Goal: Task Accomplishment & Management: Manage account settings

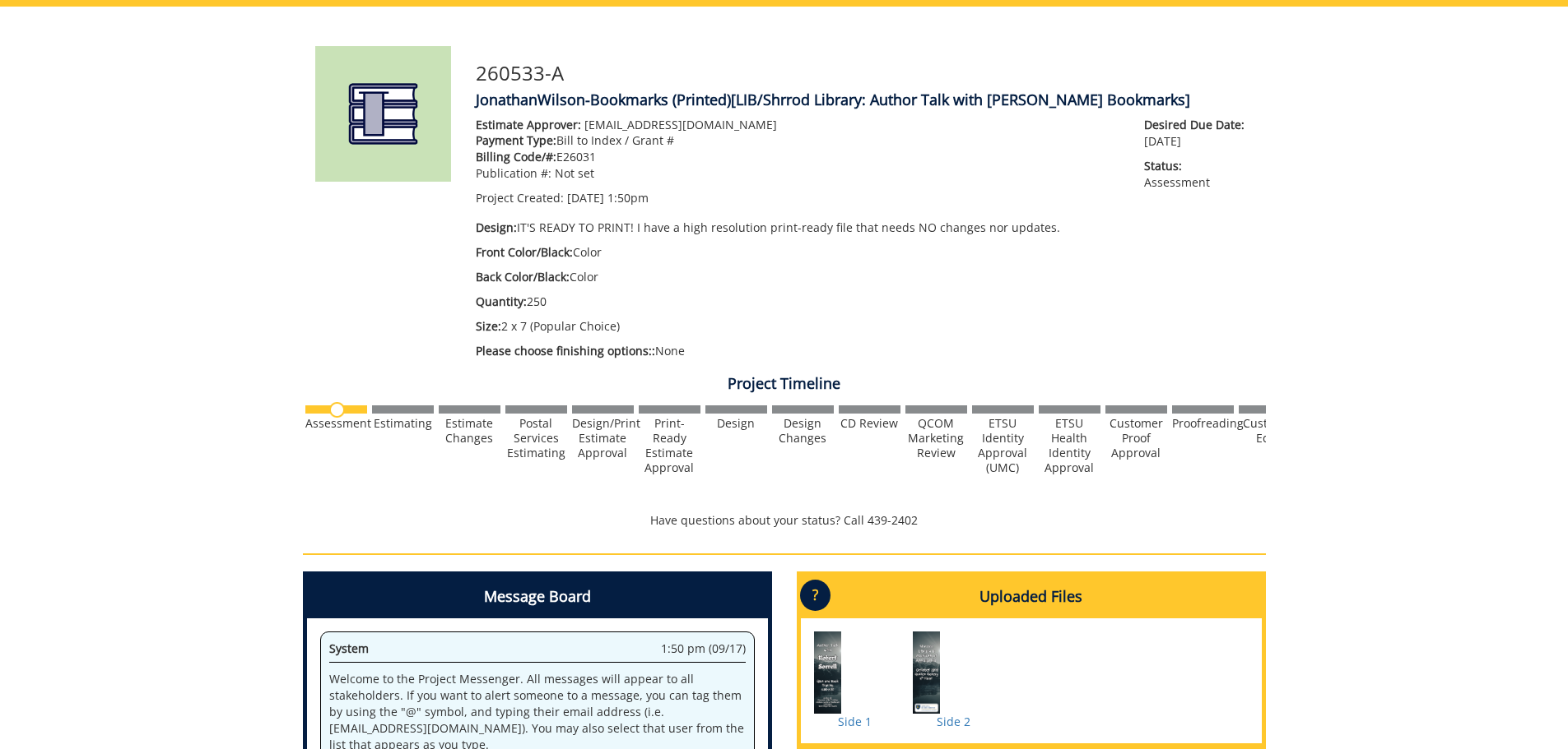
scroll to position [458, 0]
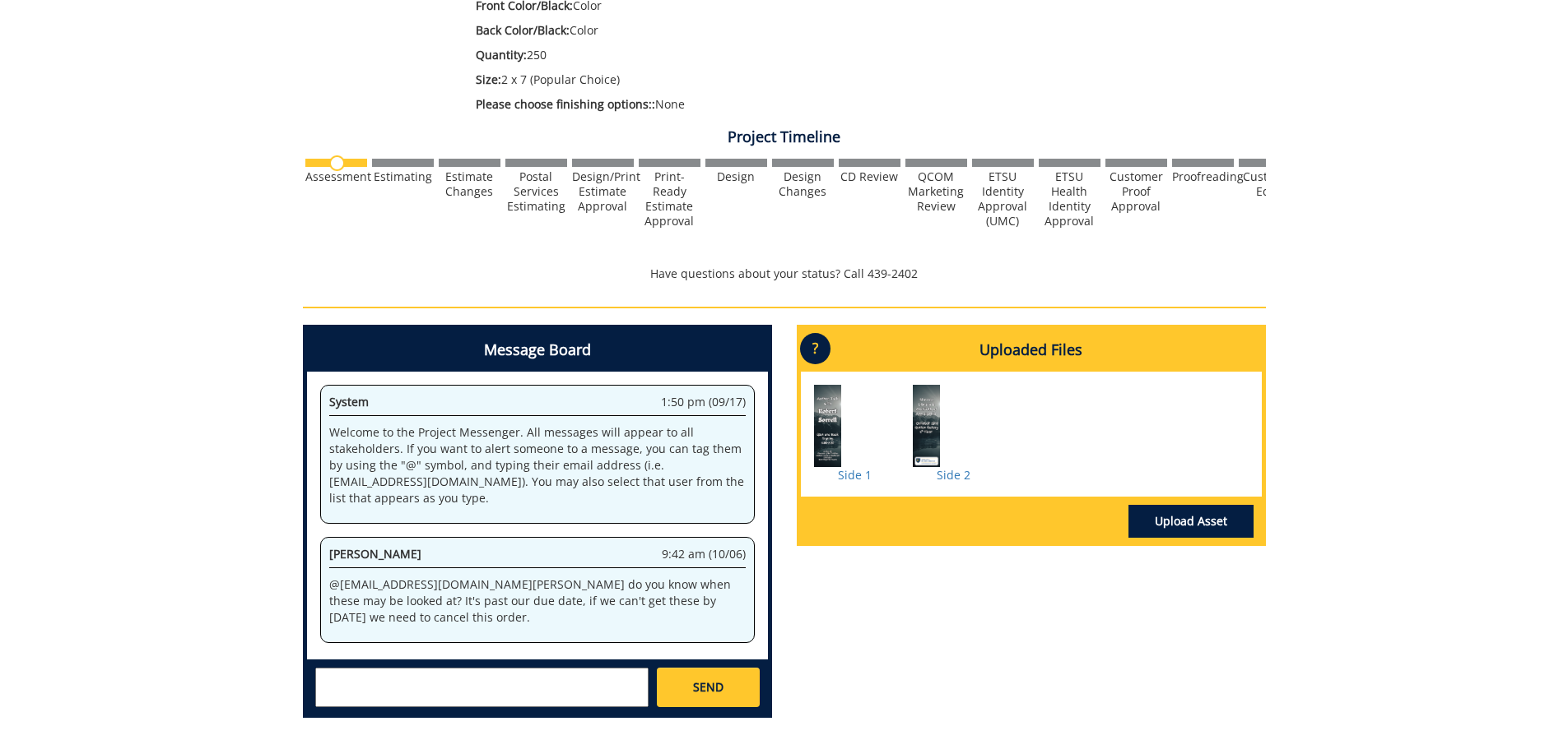
scroll to position [329, 0]
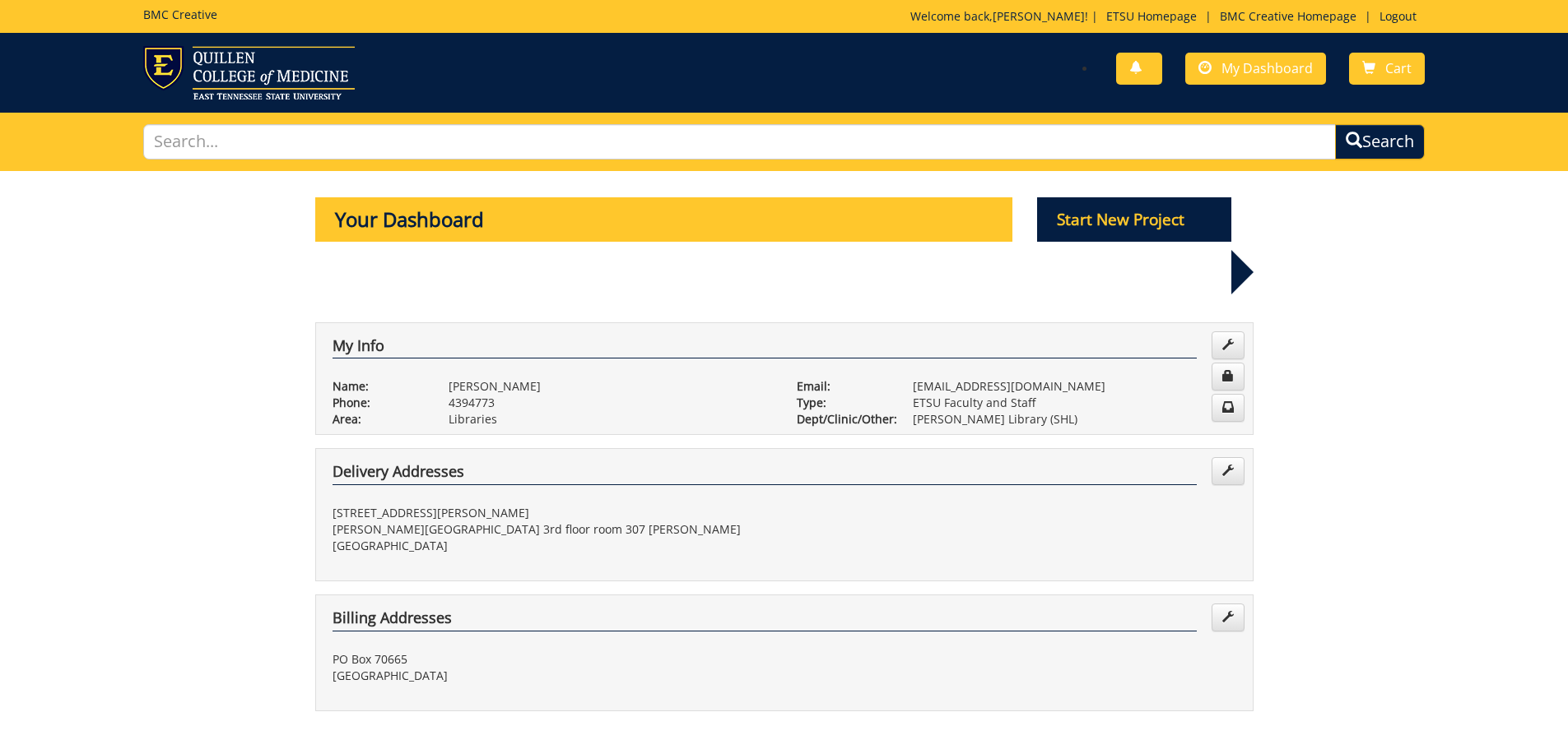
scroll to position [329, 0]
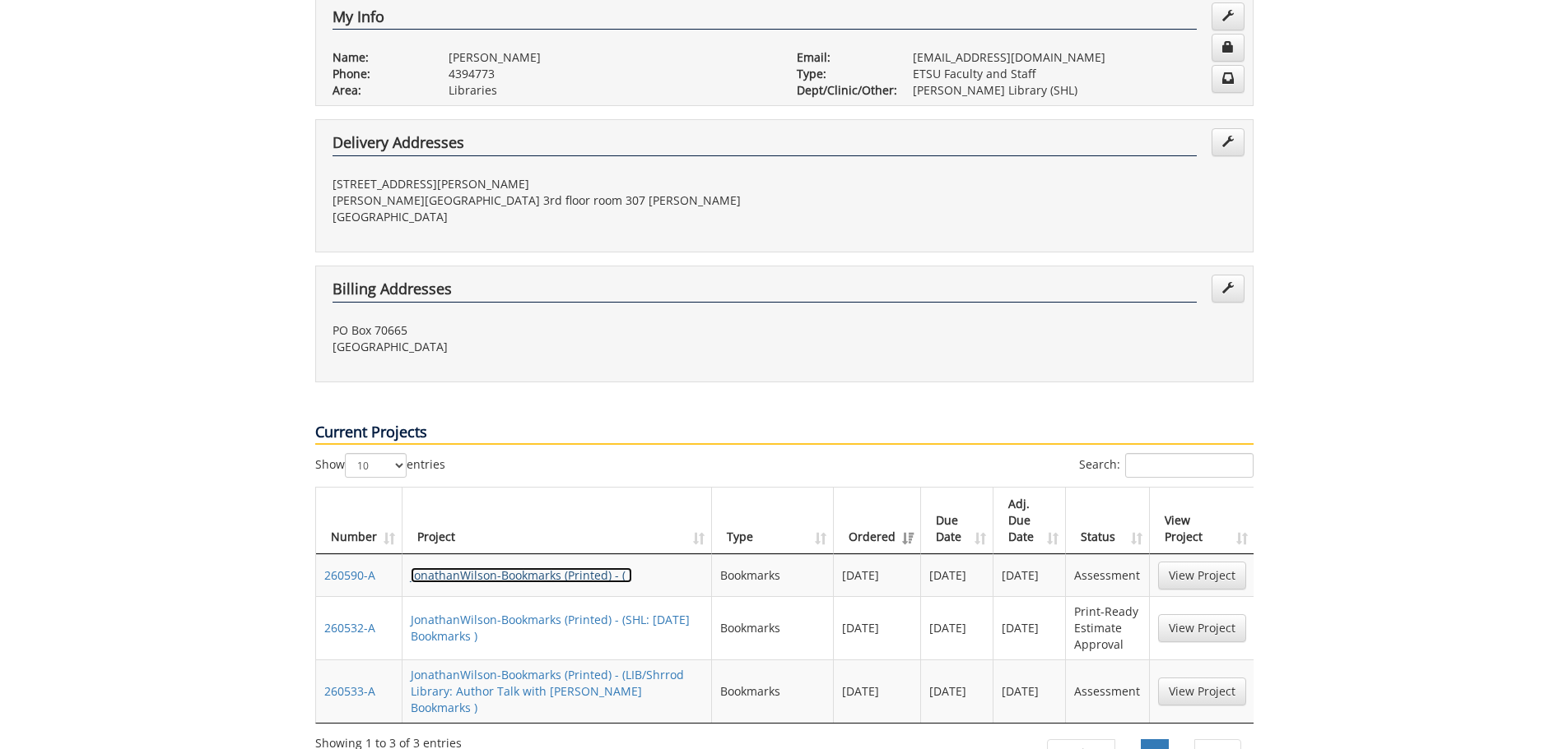
click at [541, 567] on link "JonathanWilson-Bookmarks (Printed) - ( )" at bounding box center [522, 575] width 222 height 16
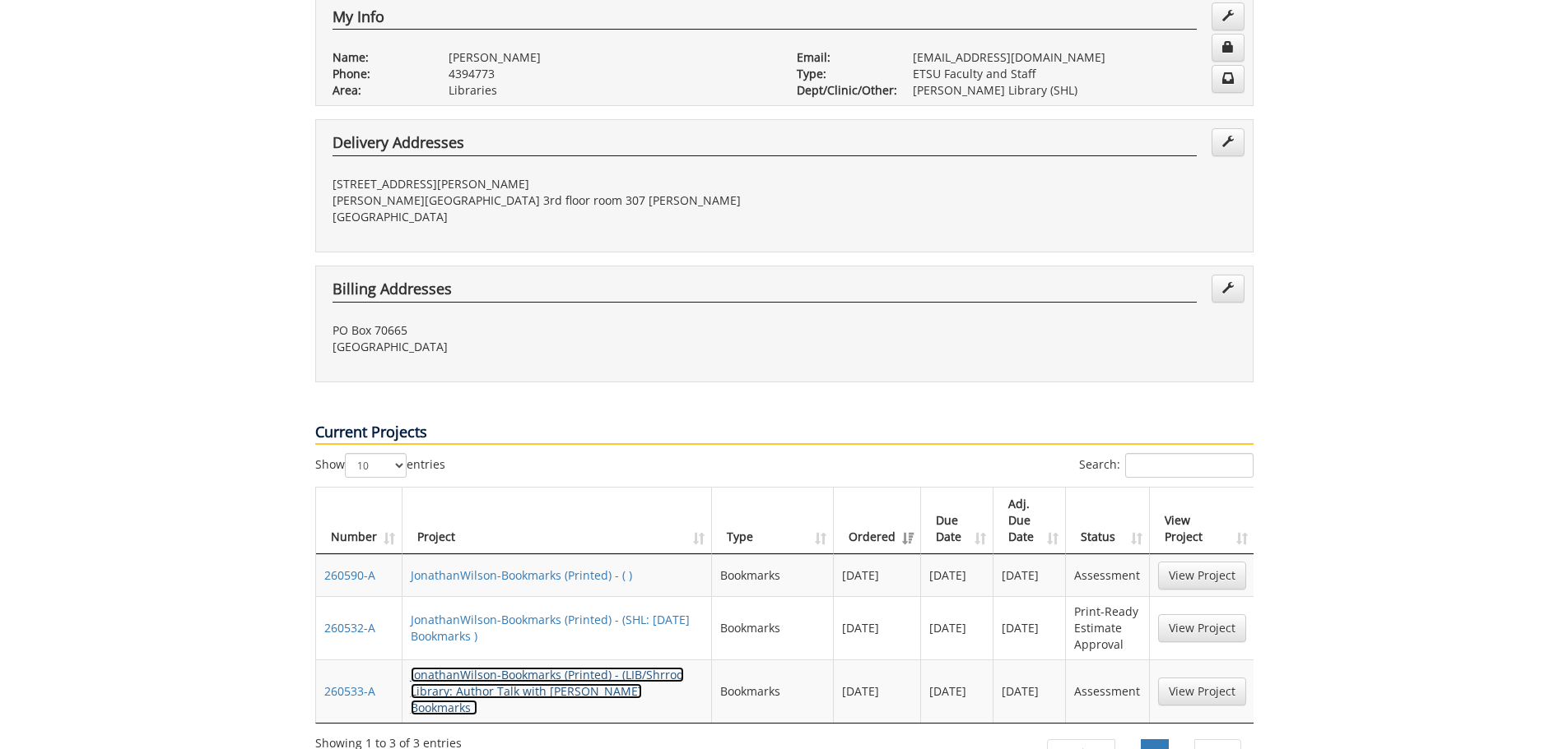
click at [499, 667] on link "JonathanWilson-Bookmarks (Printed) - (LIB/Shrrod Library: Author Talk with Robe…" at bounding box center [547, 692] width 273 height 49
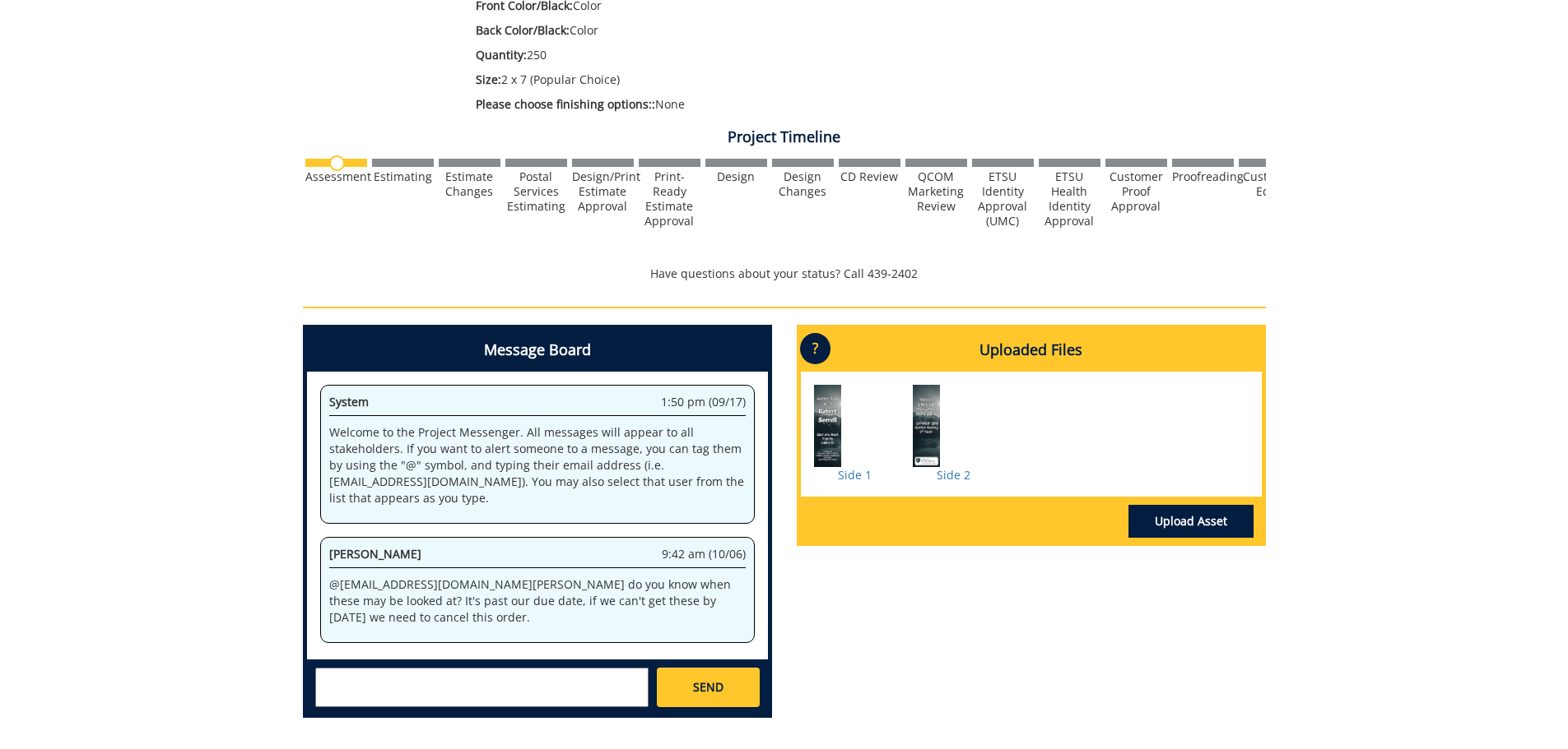
scroll to position [553, 0]
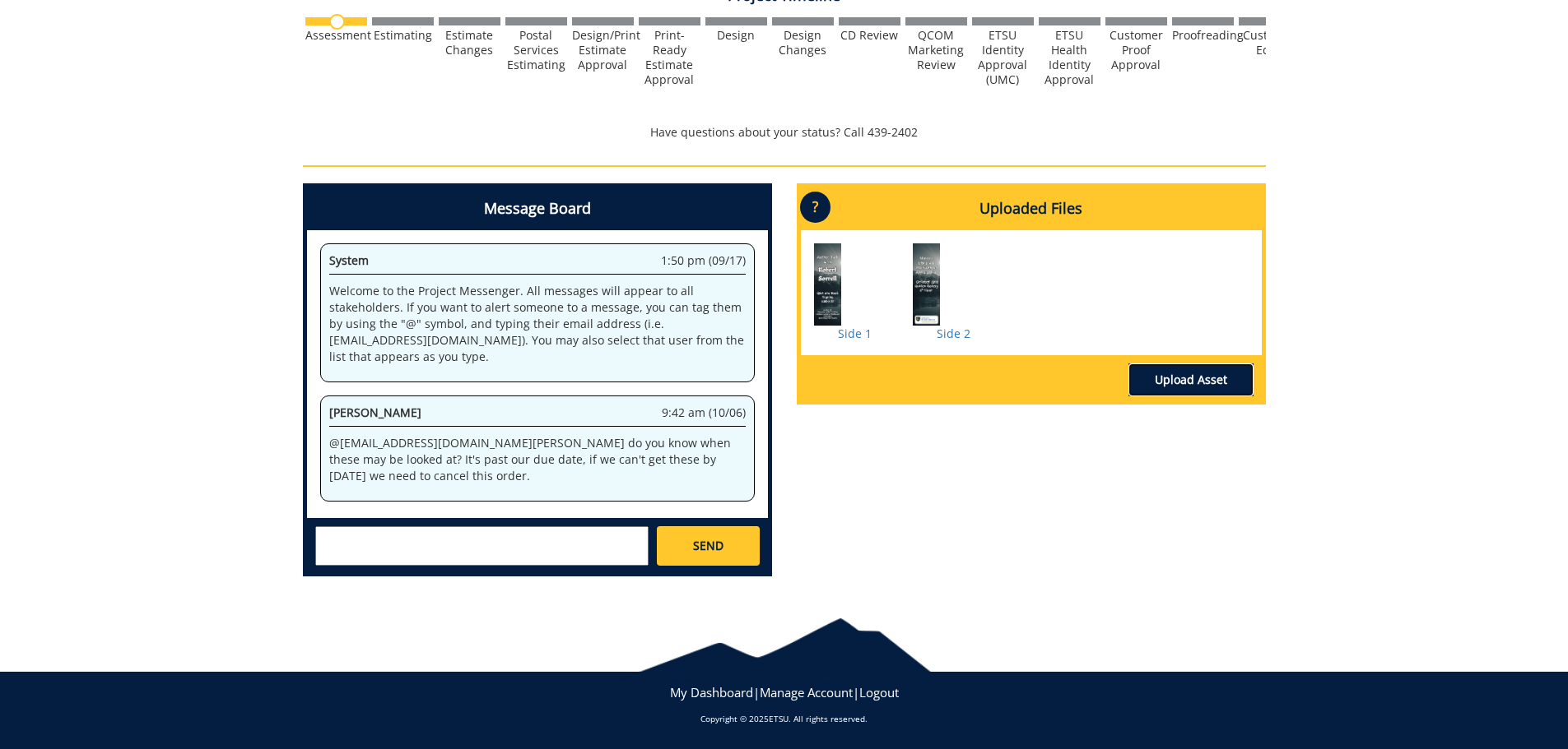
click at [1178, 379] on link "Upload Asset" at bounding box center [1191, 380] width 125 height 33
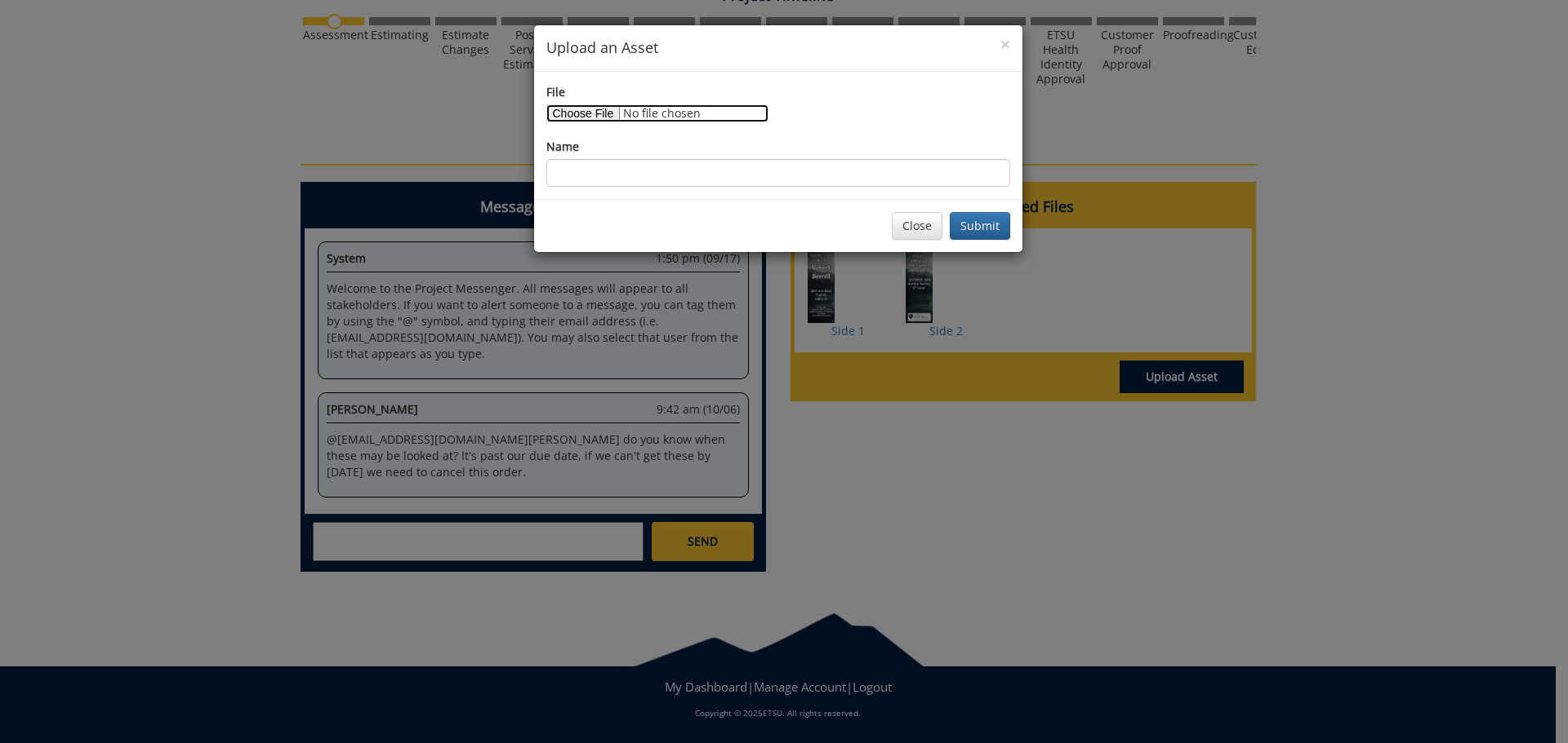
click at [605, 112] on input "File" at bounding box center [657, 113] width 222 height 18
type input "C:\fakepath\Copy of Author Talk Bookmark (Tatum '25).pdf"
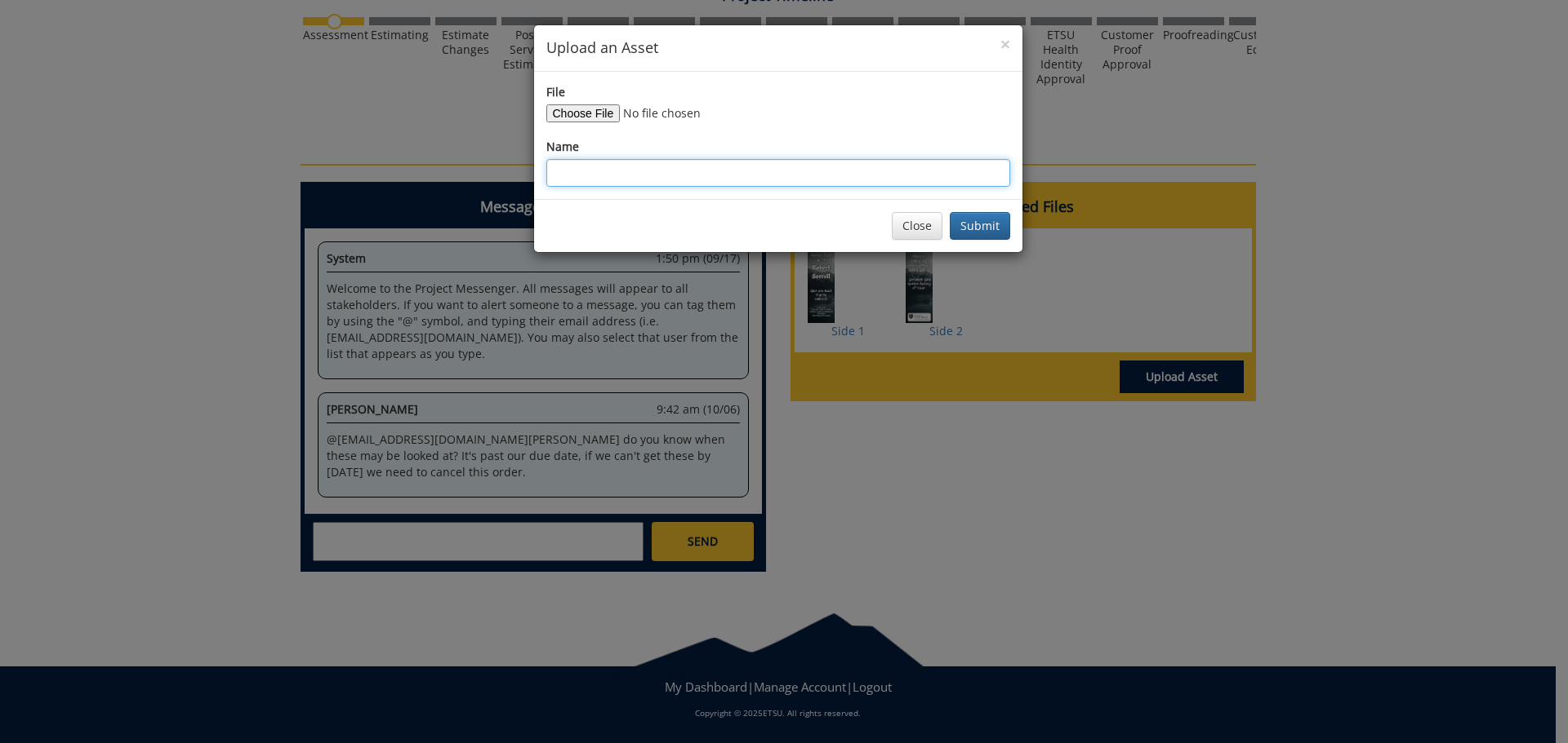
click at [727, 163] on input "Name" at bounding box center [777, 172] width 464 height 28
type input "Redo"
click at [978, 226] on button "Submit" at bounding box center [980, 226] width 61 height 28
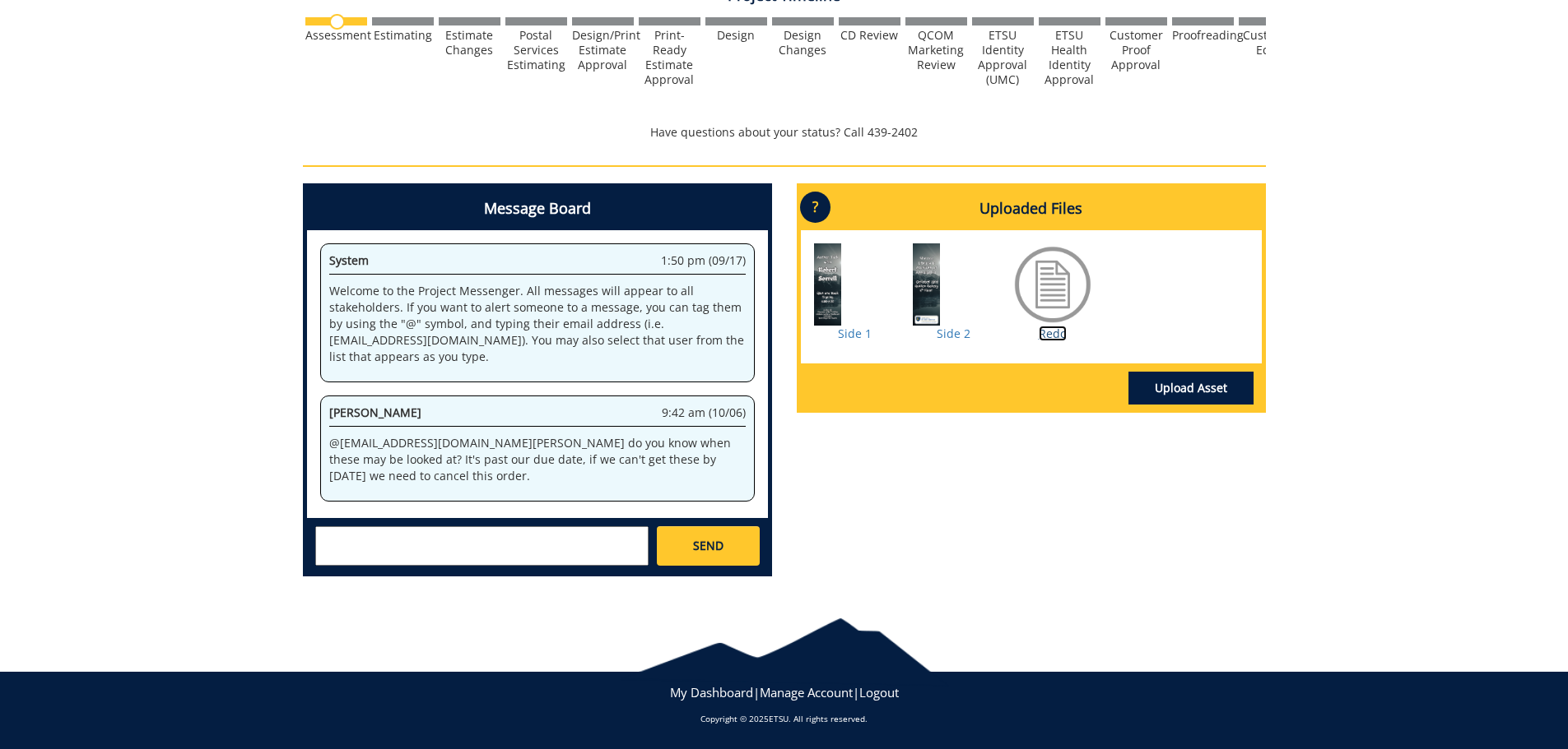
click at [1043, 332] on link "Redo" at bounding box center [1053, 333] width 28 height 16
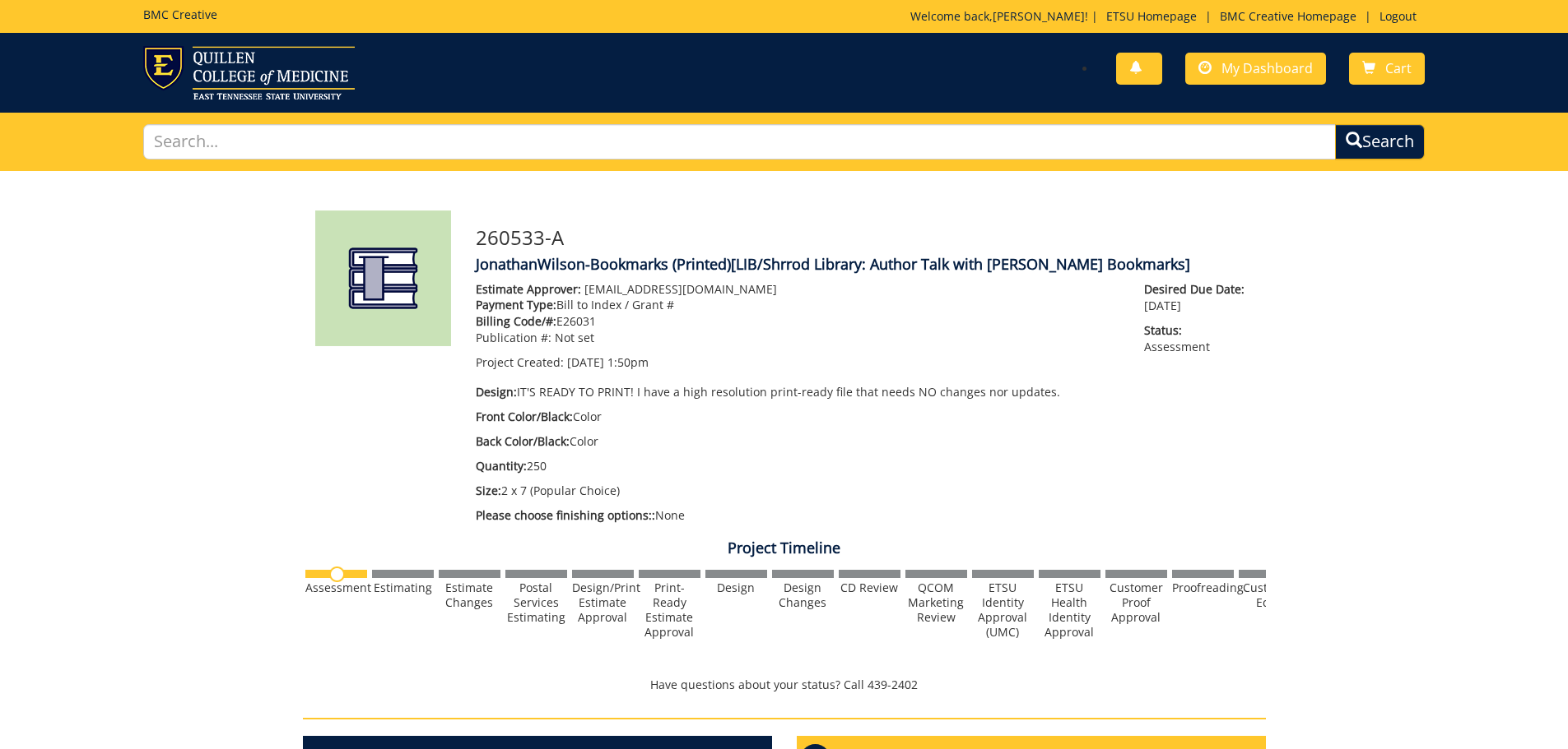
scroll to position [553, 0]
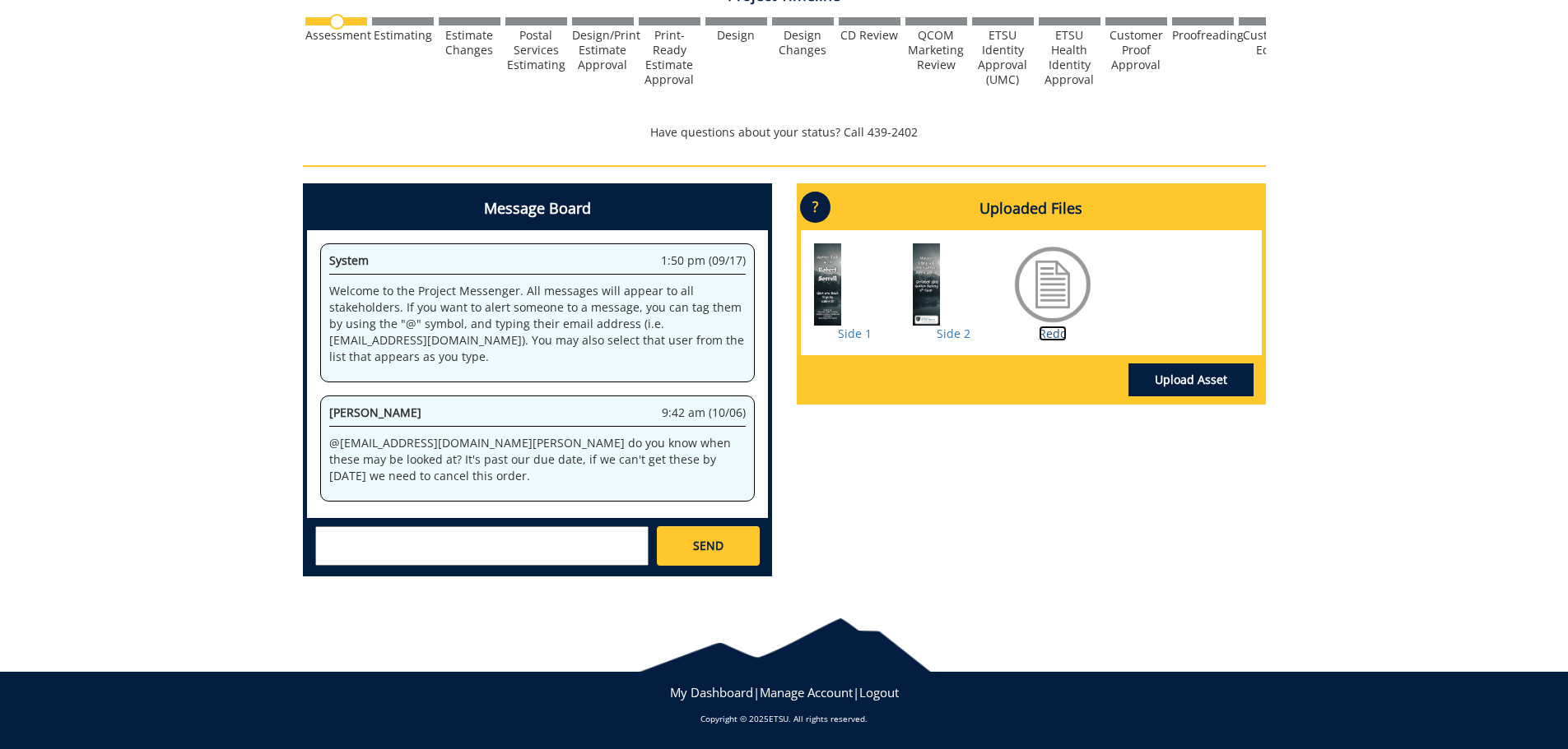
click at [1056, 335] on link "Redo" at bounding box center [1053, 333] width 28 height 16
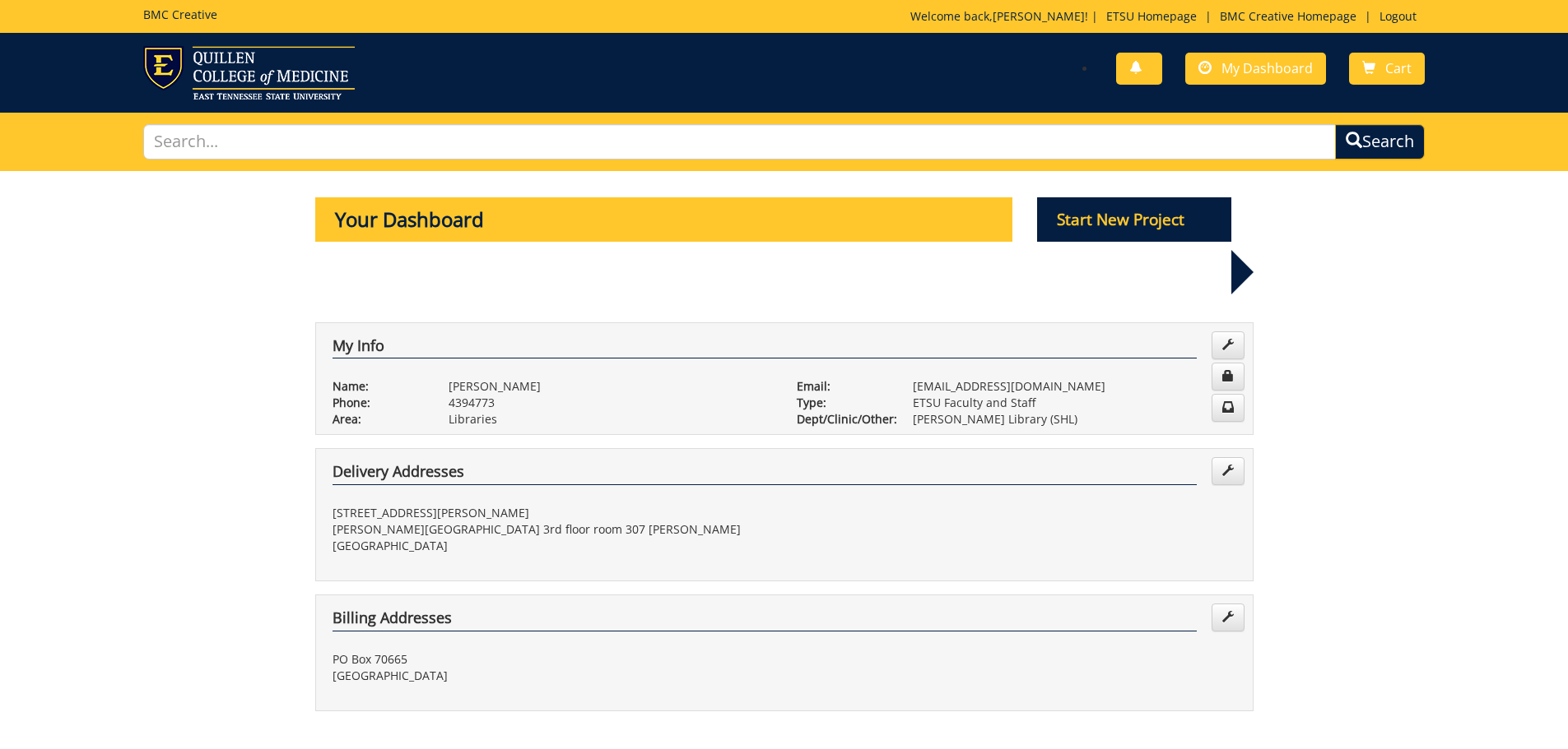
scroll to position [329, 0]
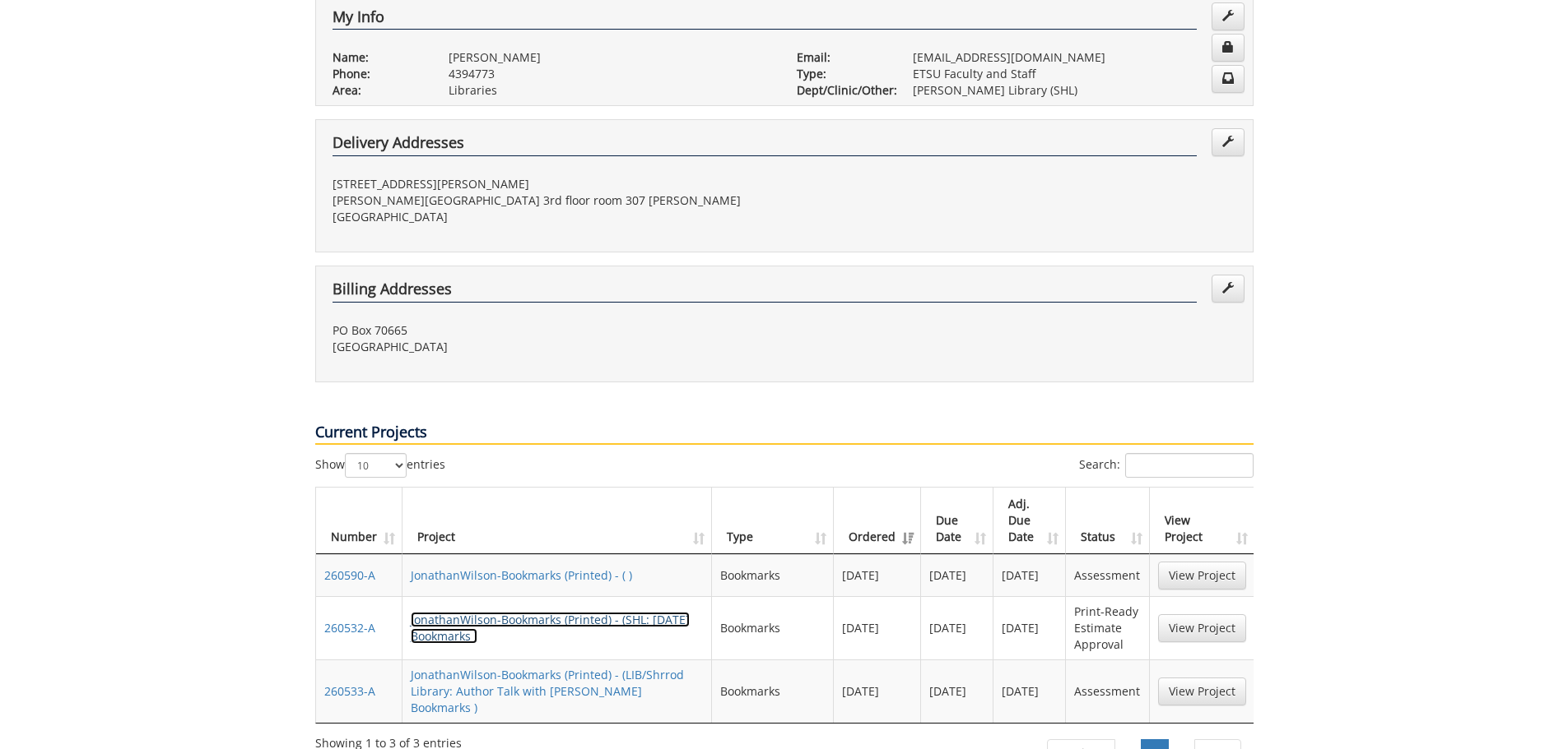
click at [540, 612] on link "JonathanWilson-Bookmarks (Printed) - (SHL: [DATE] Bookmarks )" at bounding box center [550, 628] width 279 height 32
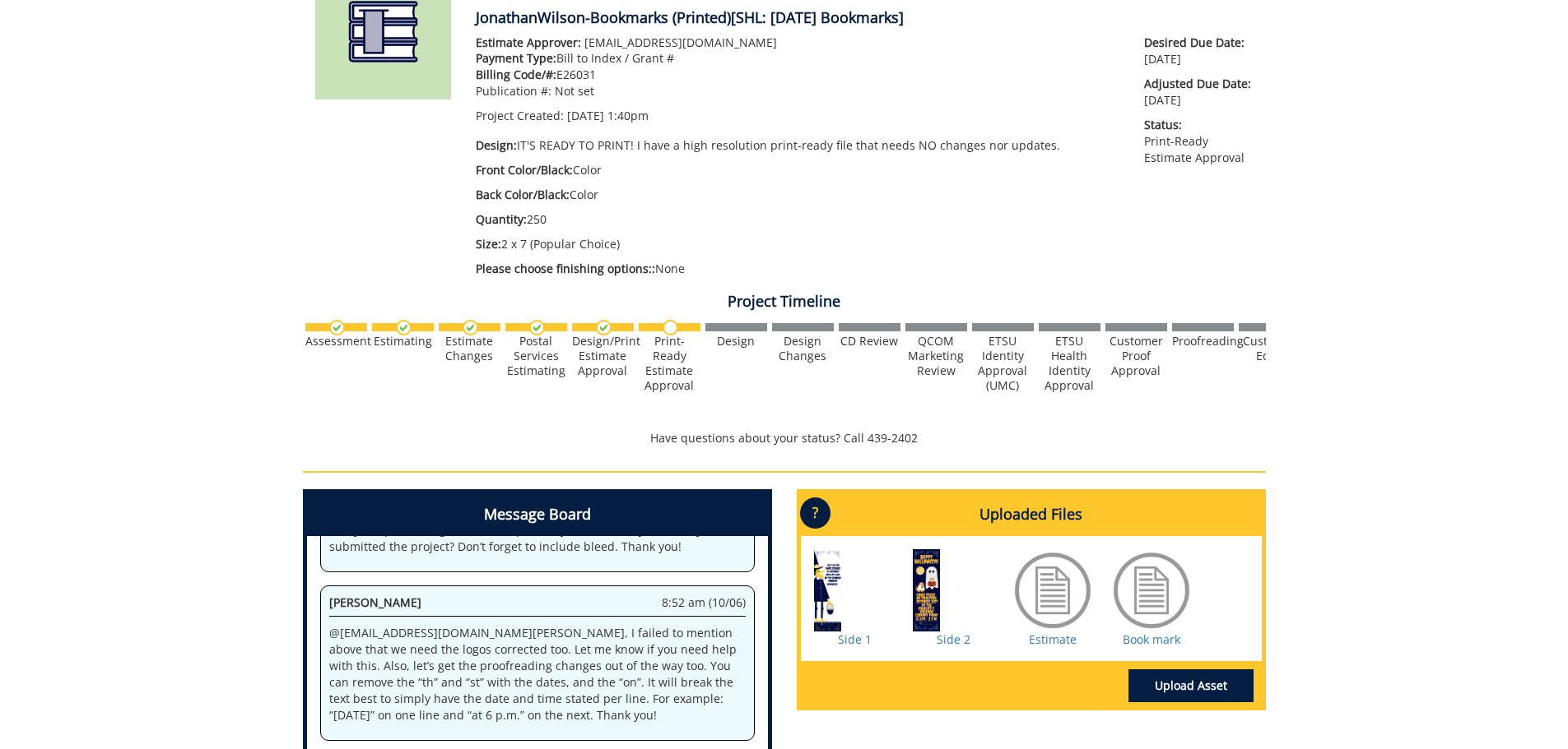
scroll to position [411, 0]
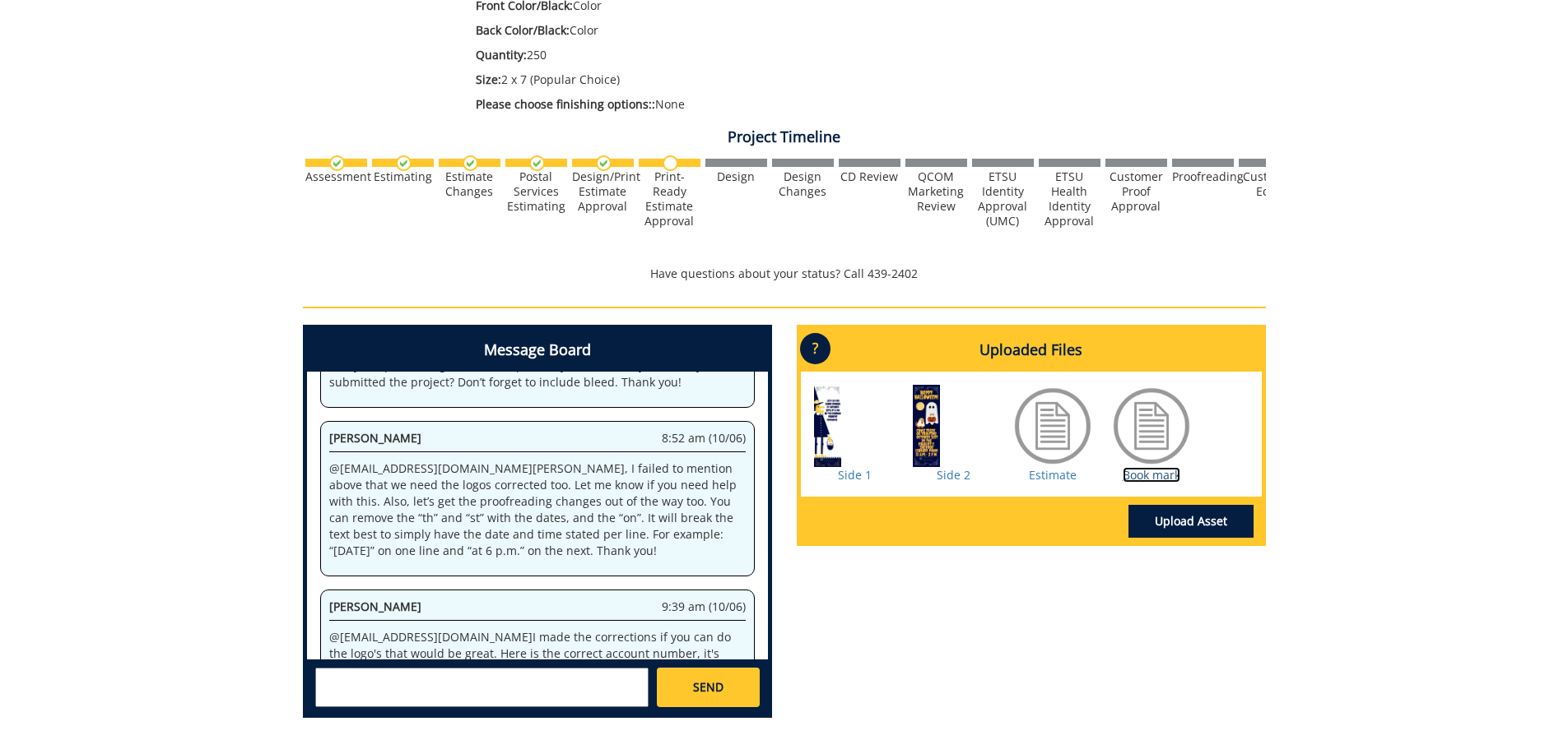
click at [1162, 470] on link "Book mark" at bounding box center [1151, 475] width 57 height 16
